Goal: Transaction & Acquisition: Purchase product/service

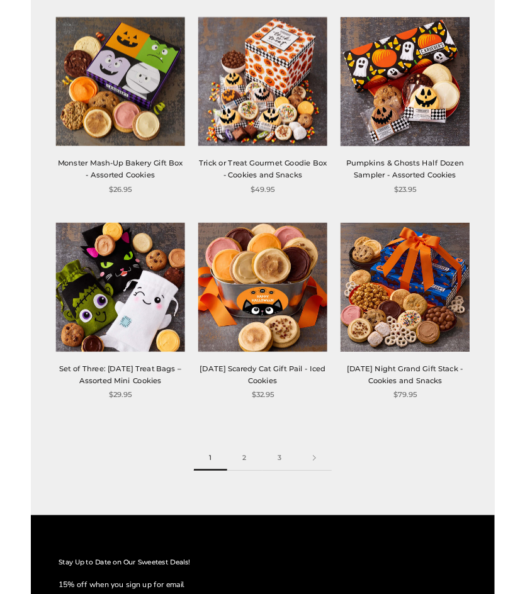
scroll to position [1656, 0]
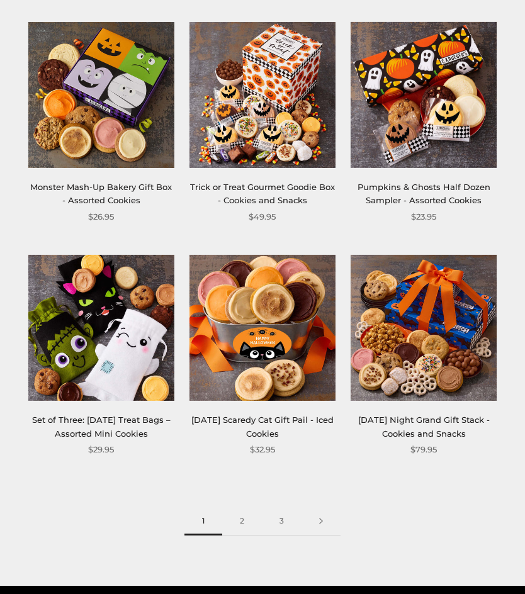
click at [249, 529] on link "2" at bounding box center [242, 521] width 40 height 28
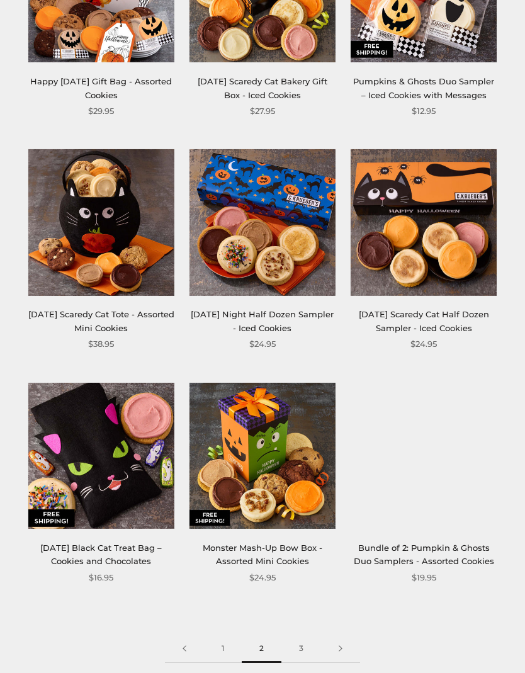
scroll to position [1517, 0]
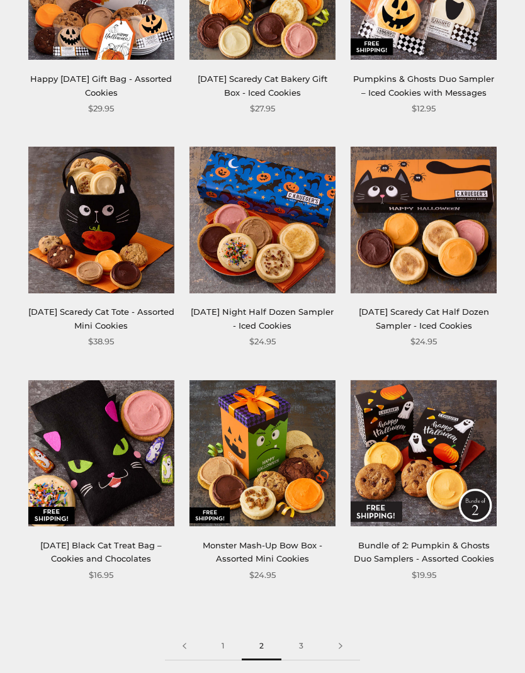
click at [275, 447] on img at bounding box center [262, 453] width 146 height 146
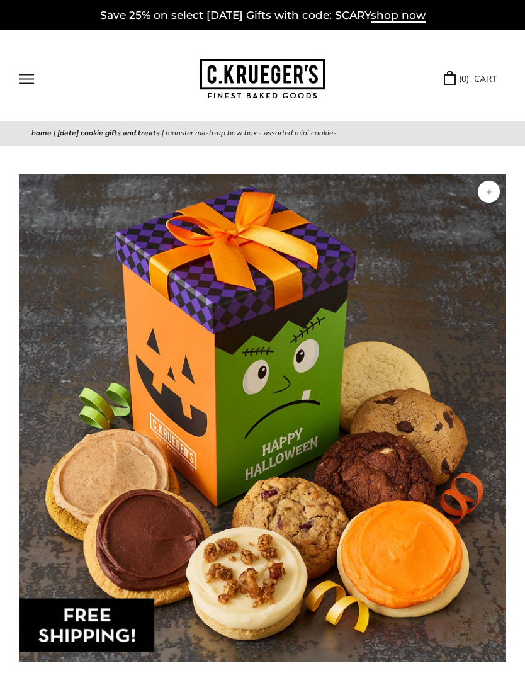
click at [405, 21] on span "shop now" at bounding box center [398, 16] width 55 height 14
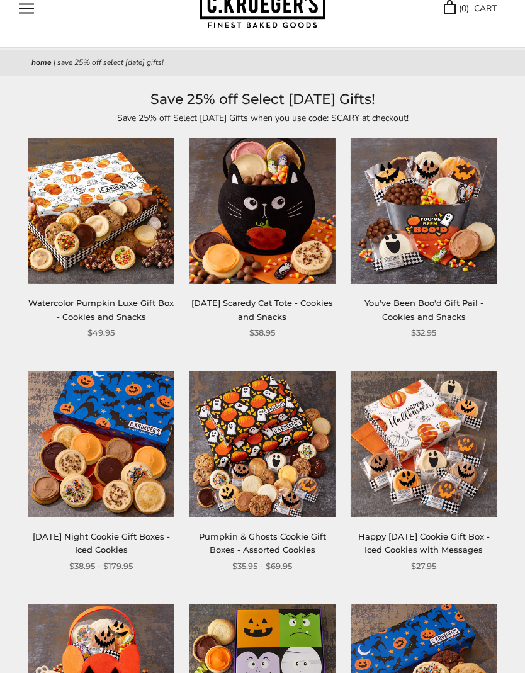
scroll to position [71, 0]
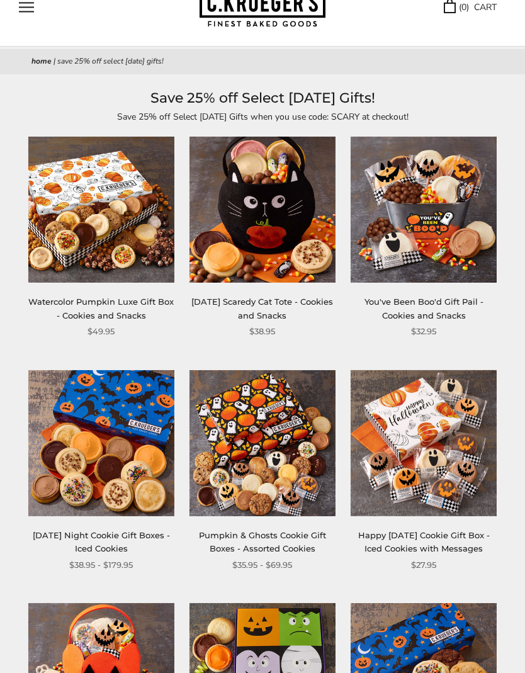
click at [339, 88] on h1 "Save 25% off Select Halloween Gifts!" at bounding box center [262, 98] width 462 height 23
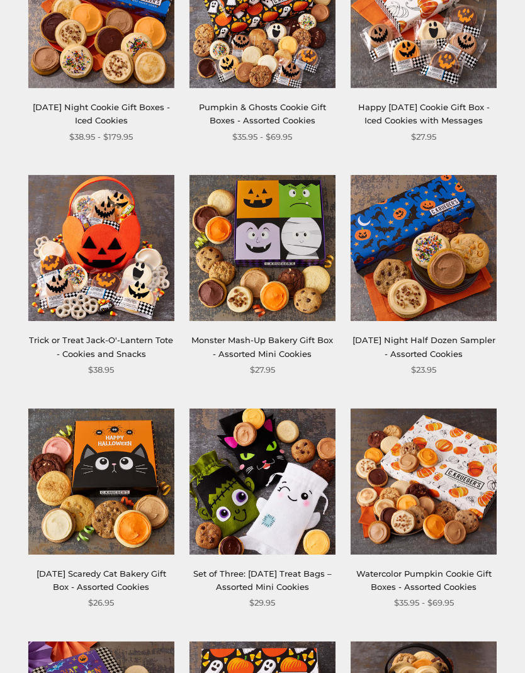
scroll to position [578, 0]
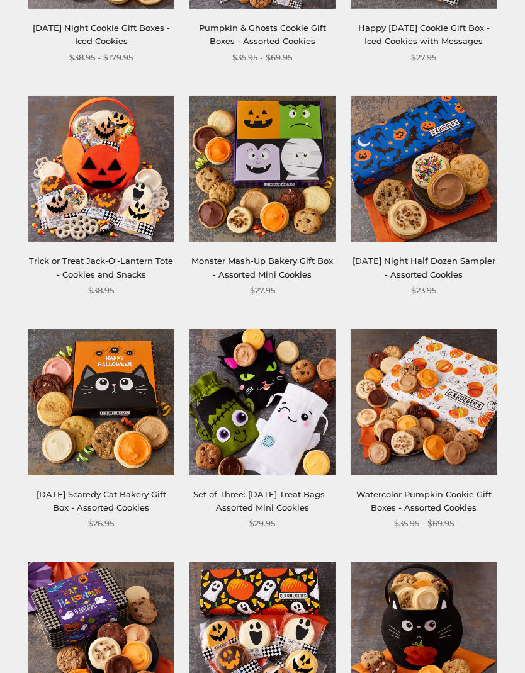
click at [454, 269] on link "Halloween Night Half Dozen Sampler - Assorted Cookies" at bounding box center [423, 267] width 143 height 23
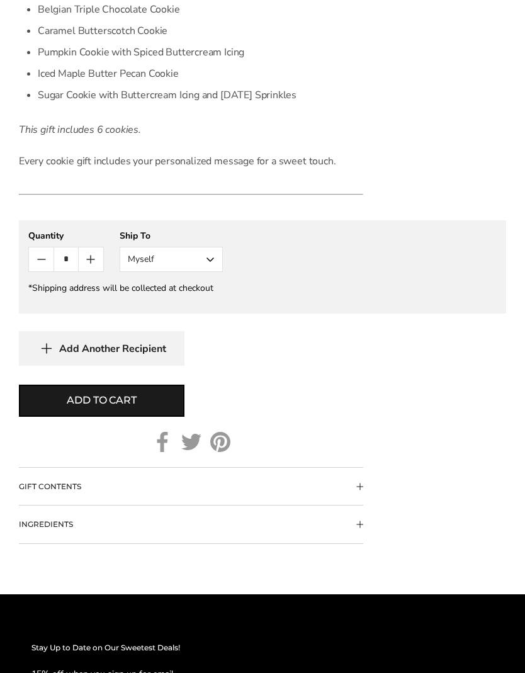
click at [210, 257] on button "Myself" at bounding box center [171, 259] width 103 height 25
click at [206, 304] on button "Other Recipient" at bounding box center [171, 306] width 102 height 23
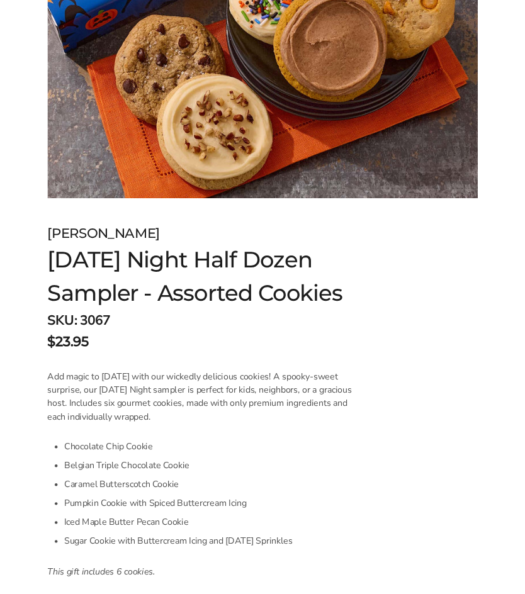
scroll to position [0, 0]
